Goal: Find specific page/section: Find specific page/section

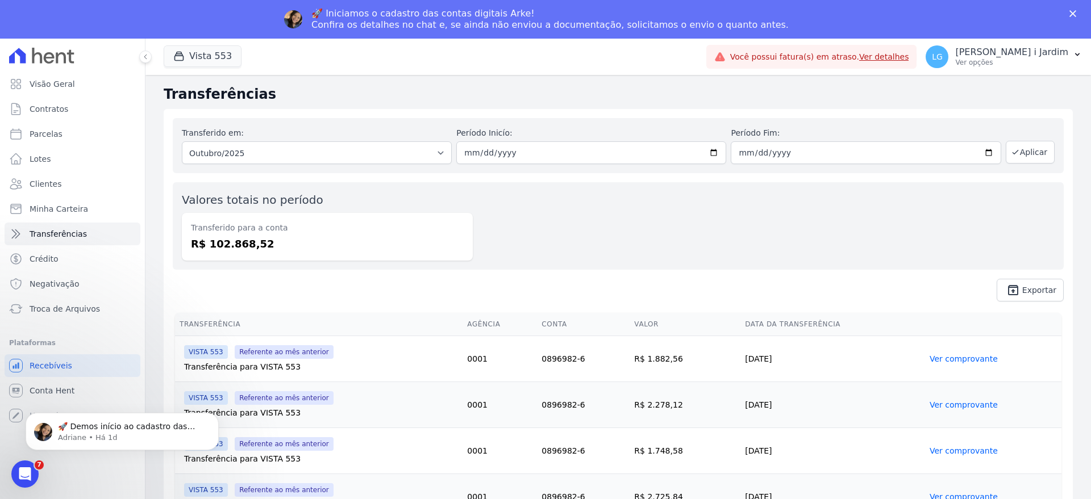
scroll to position [709, 0]
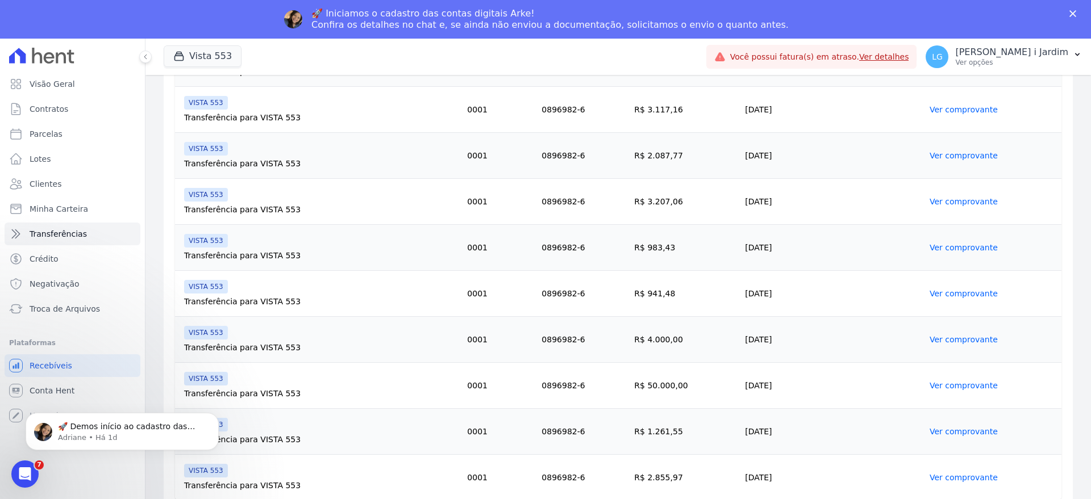
click at [89, 197] on ul "Visão Geral Contratos [GEOGRAPHIC_DATA] Lotes Clientes Minha Carteira Transferê…" at bounding box center [73, 197] width 136 height 248
click at [89, 185] on link "Clientes" at bounding box center [73, 184] width 136 height 23
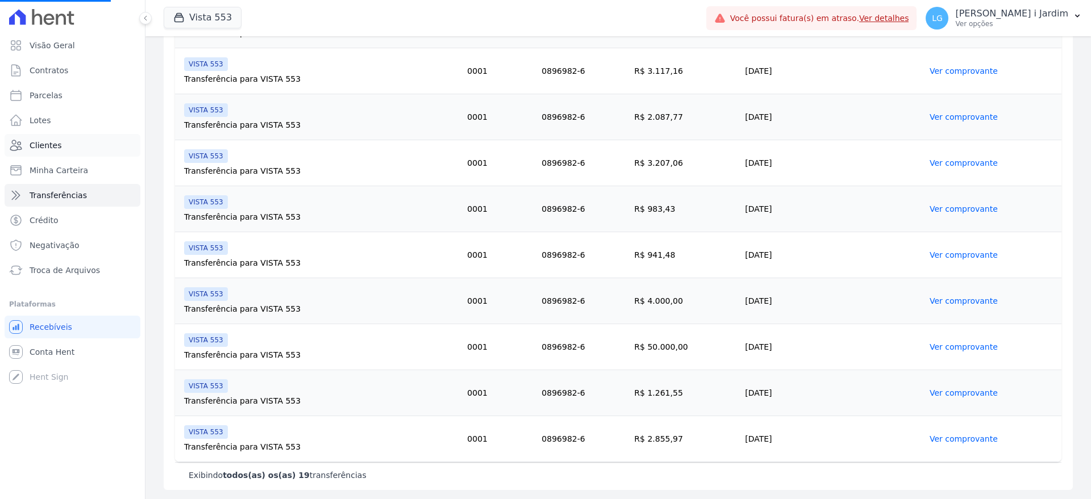
click at [56, 143] on span "Clientes" at bounding box center [46, 145] width 32 height 11
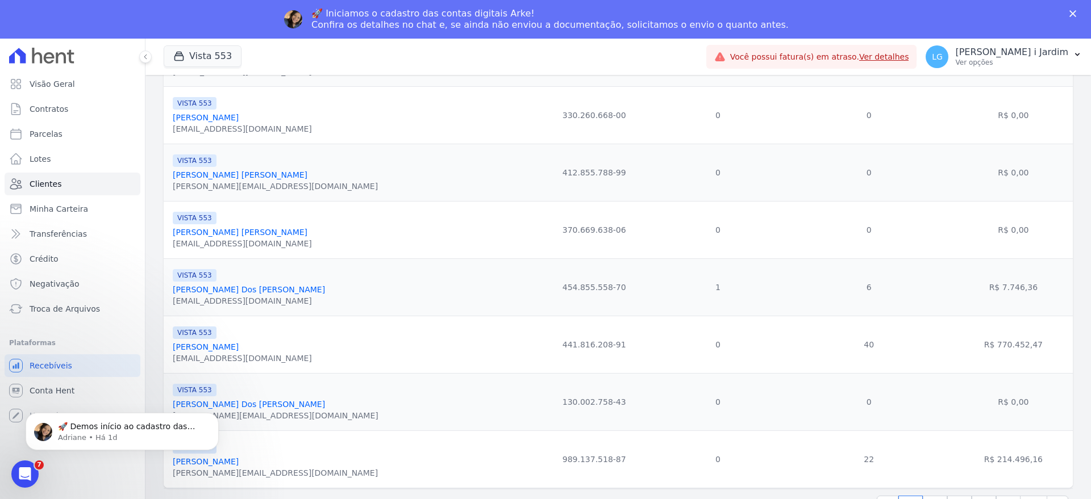
click at [195, 55] on button "Vista 553" at bounding box center [203, 56] width 78 height 22
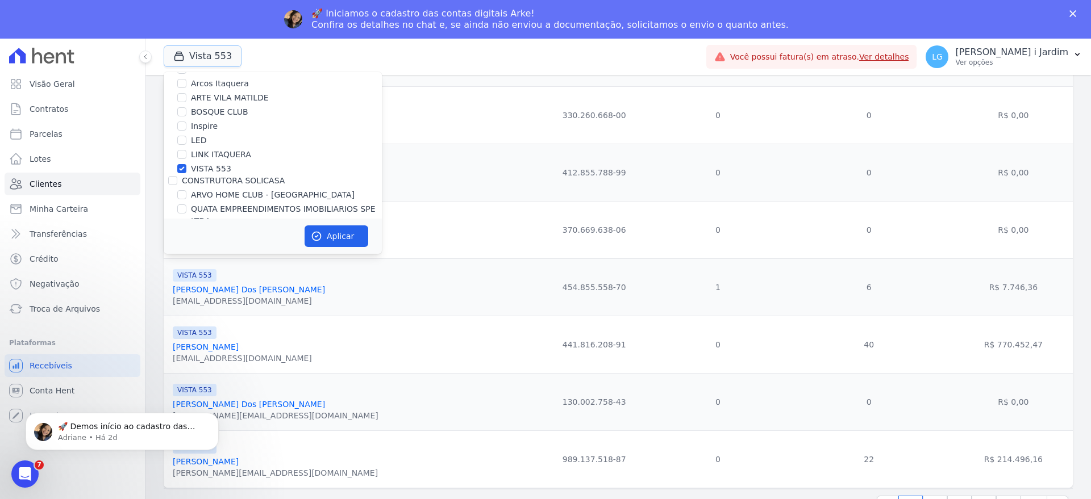
scroll to position [142, 0]
click at [203, 194] on label "VISTA 553" at bounding box center [211, 194] width 40 height 12
click at [186, 194] on input "VISTA 553" at bounding box center [181, 193] width 9 height 9
checkbox input "false"
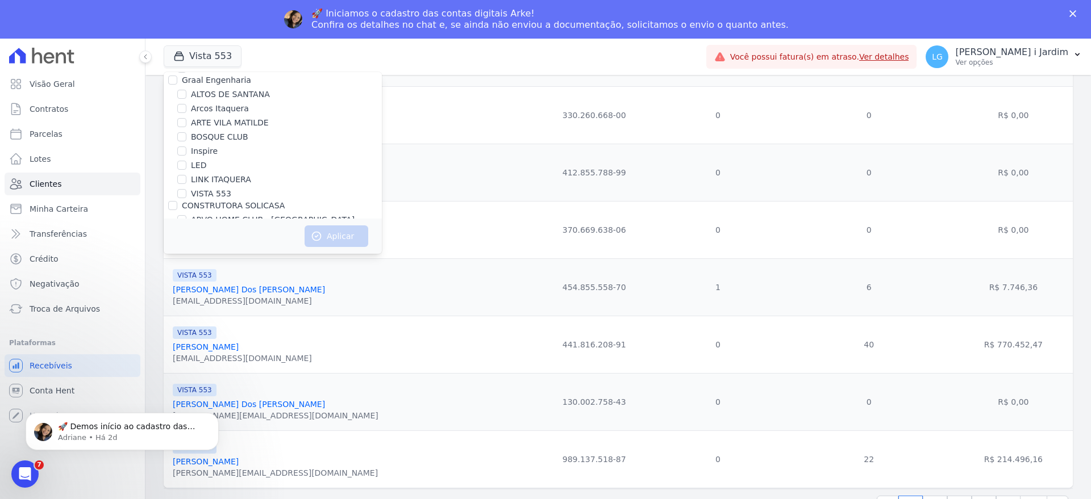
click at [396, 360] on div "VISTA 553 [PERSON_NAME] [EMAIL_ADDRESS][DOMAIN_NAME]" at bounding box center [352, 344] width 359 height 39
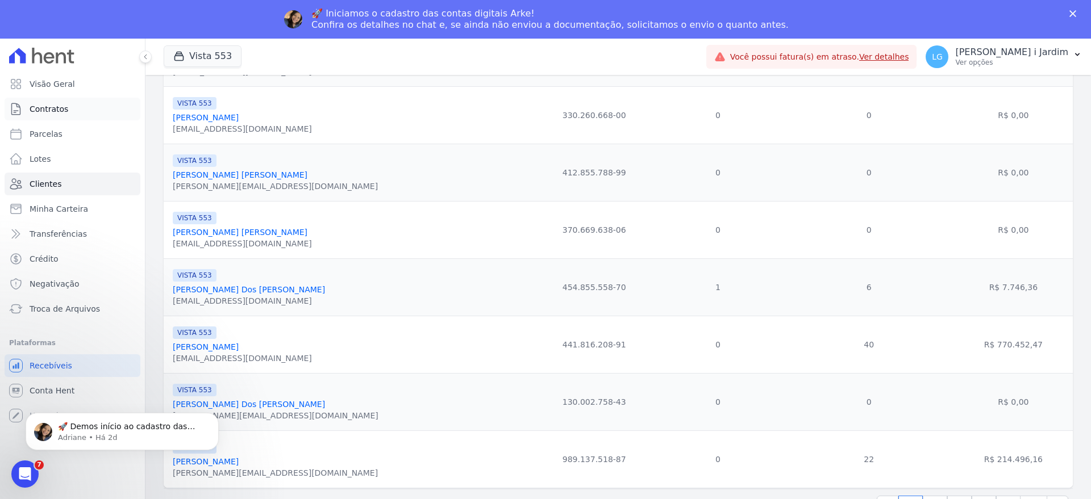
click at [86, 115] on link "Contratos" at bounding box center [73, 109] width 136 height 23
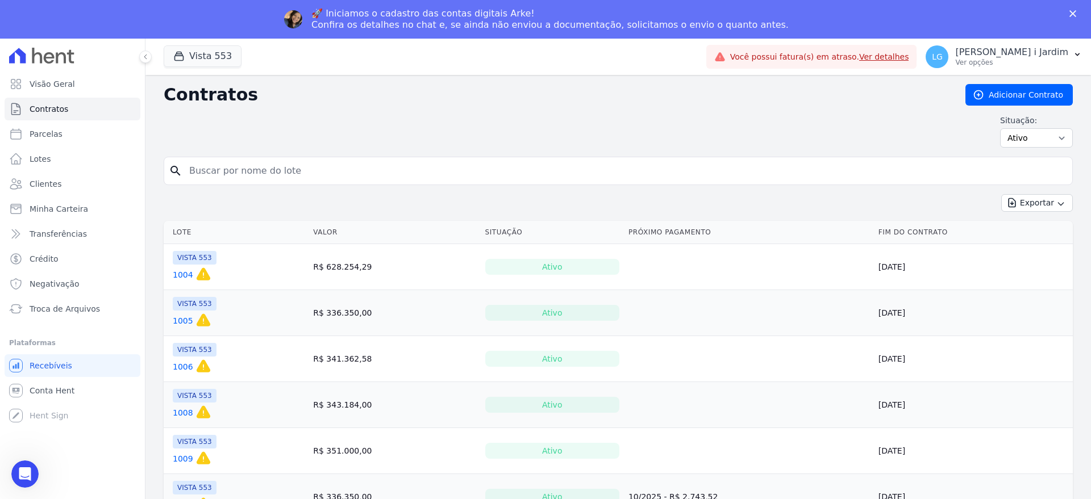
click at [184, 265] on div "VISTA 553 1004 Esse contrato [PERSON_NAME] expirar em [DATE] e a partir dessa d…" at bounding box center [195, 267] width 44 height 32
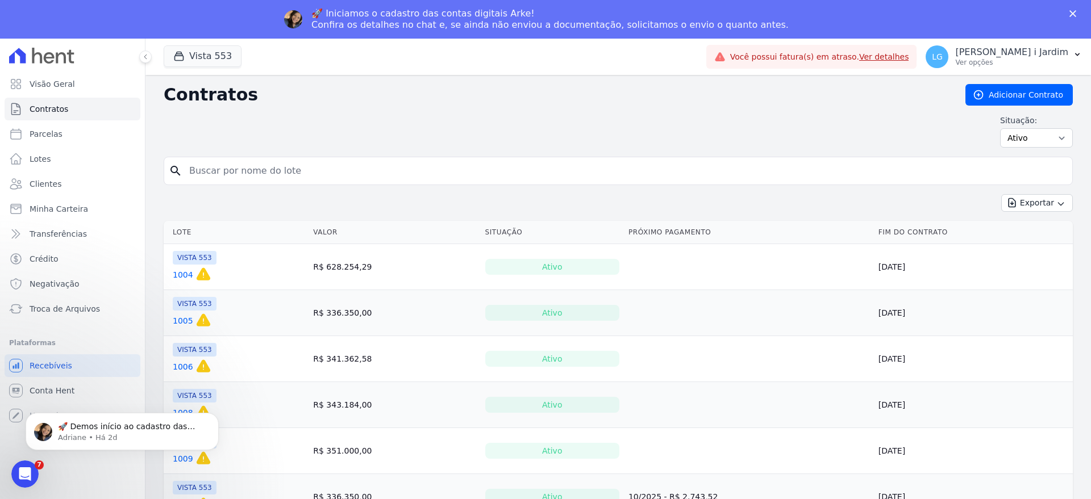
click at [180, 272] on link "1004" at bounding box center [183, 274] width 20 height 11
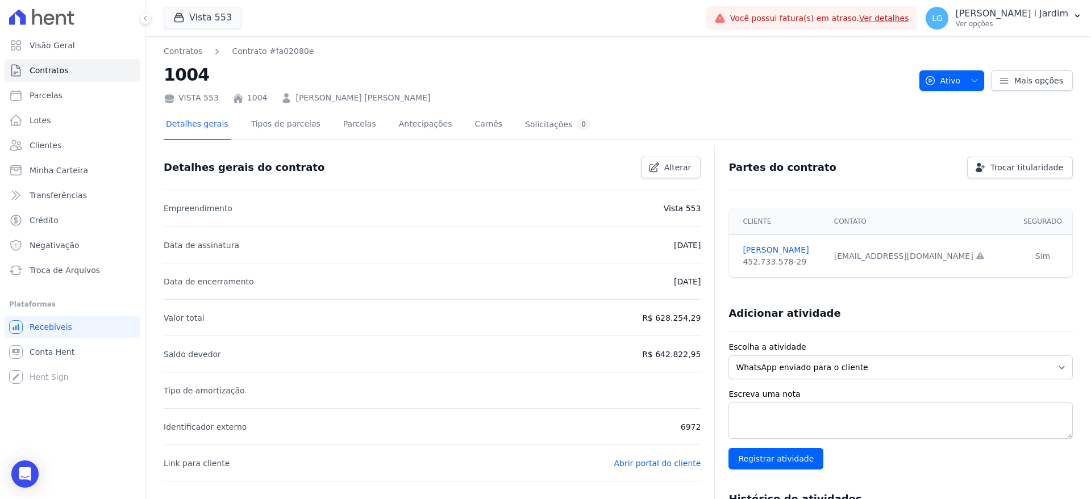
click at [571, 240] on li "Data de assinatura [DATE]" at bounding box center [432, 245] width 537 height 36
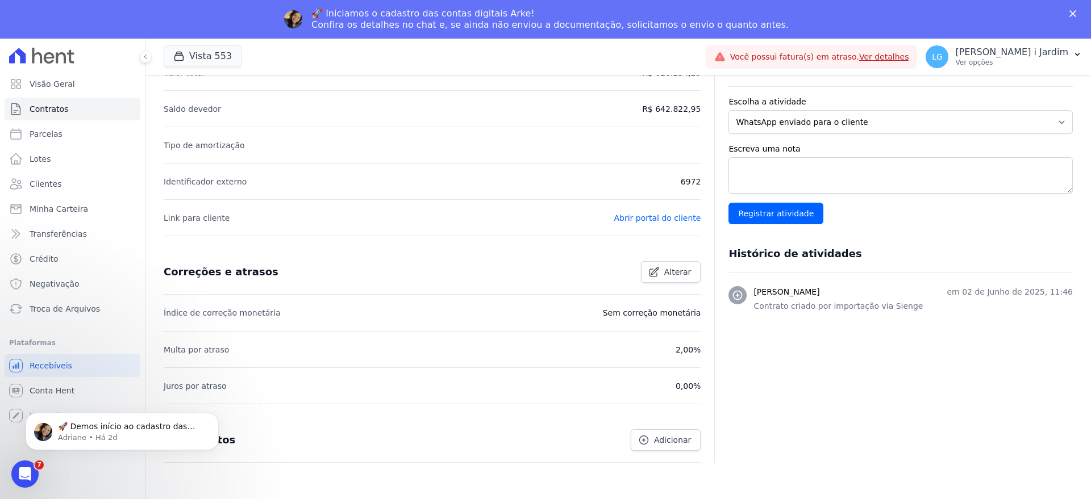
scroll to position [291, 0]
